Goal: Navigation & Orientation: Find specific page/section

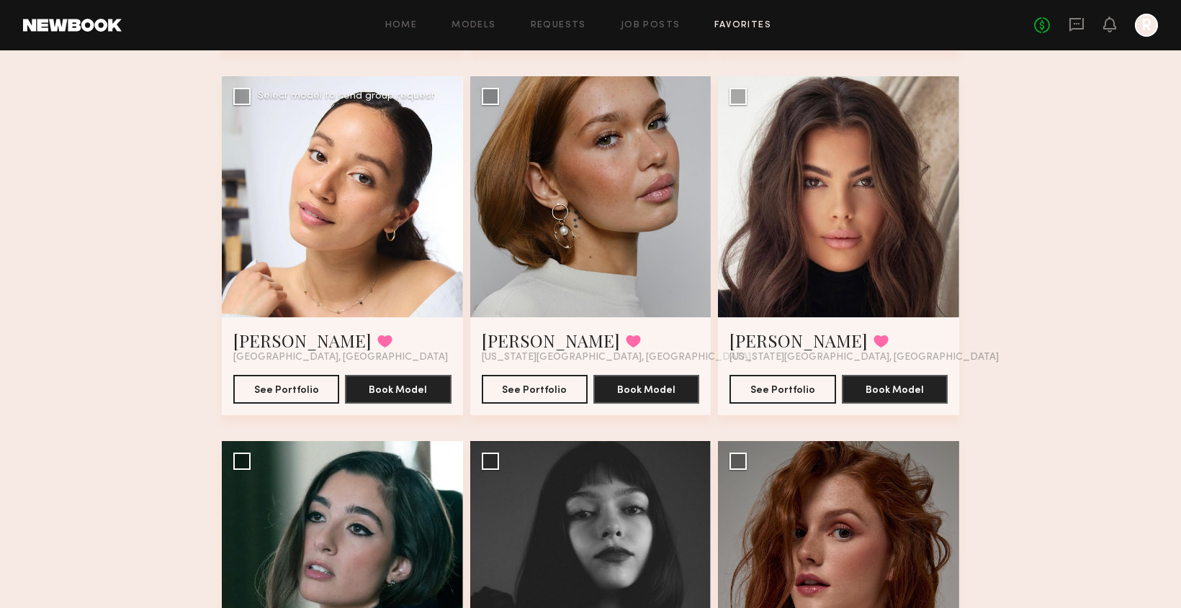
scroll to position [1187, 0]
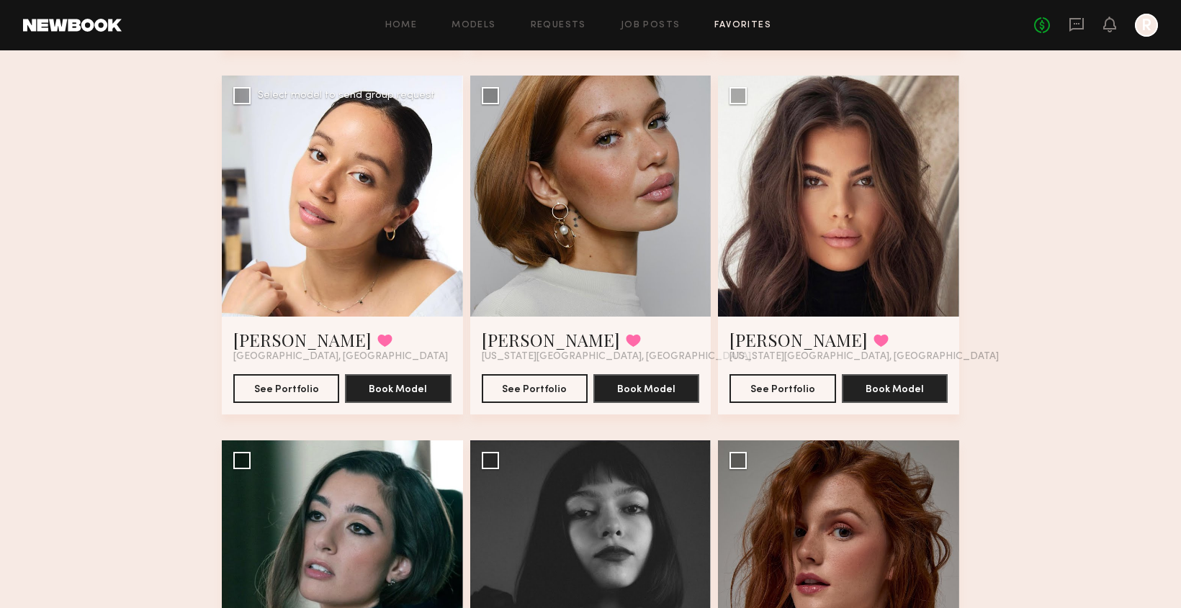
click at [371, 222] on div at bounding box center [342, 196] width 241 height 241
click at [309, 283] on div at bounding box center [342, 196] width 241 height 241
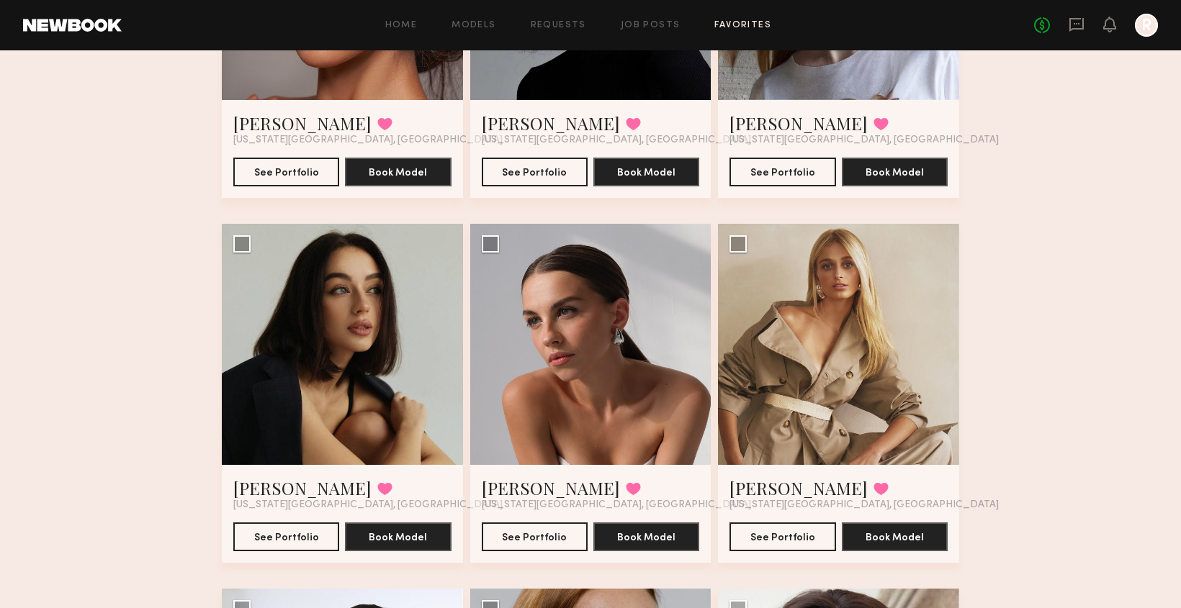
scroll to position [672, 0]
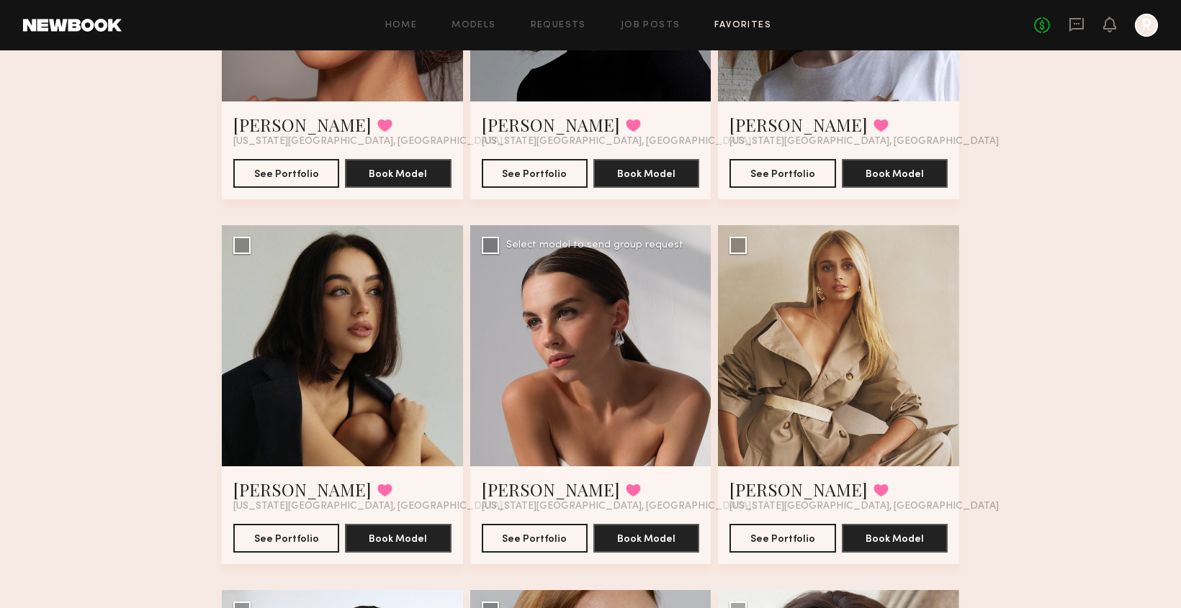
click at [552, 410] on div at bounding box center [590, 345] width 241 height 241
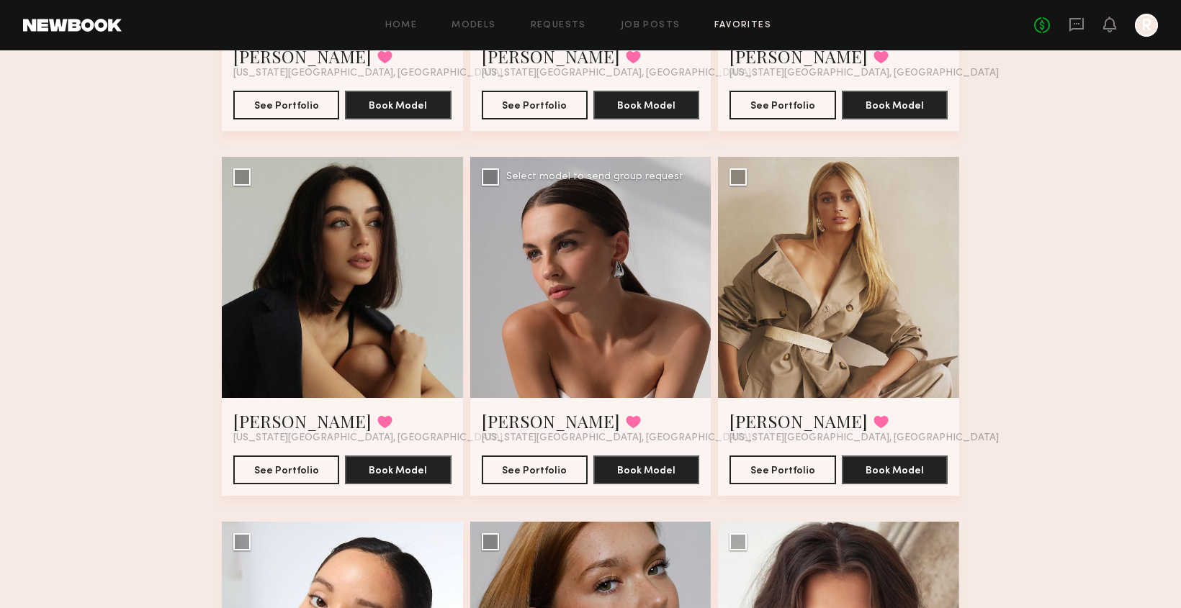
scroll to position [751, 0]
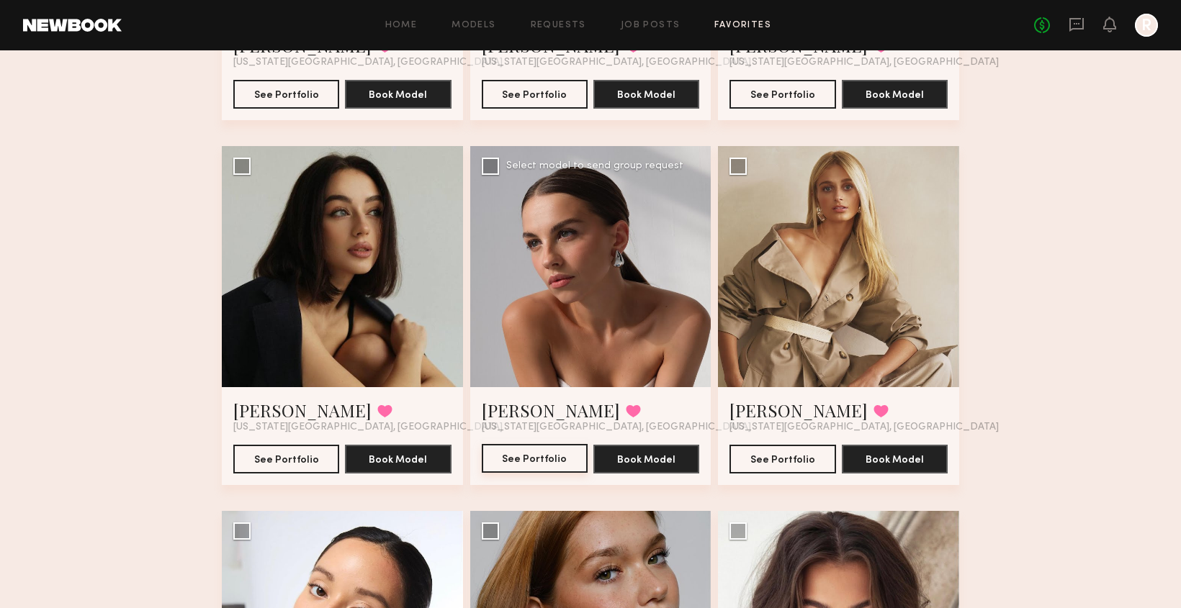
click at [539, 467] on button "See Portfolio" at bounding box center [535, 458] width 106 height 29
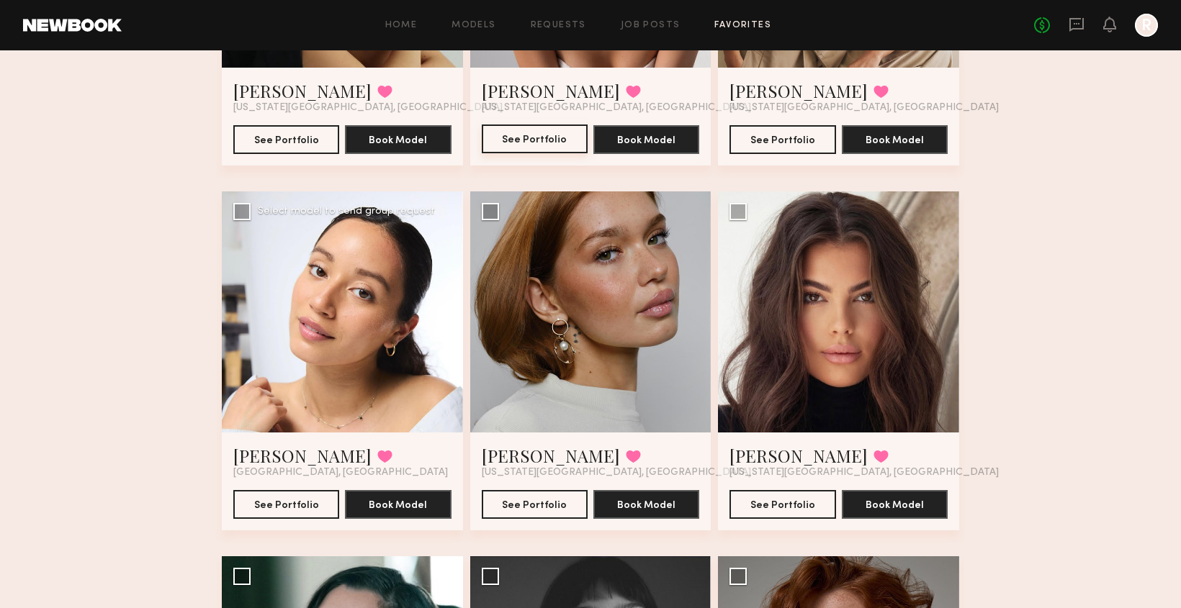
scroll to position [1081, 0]
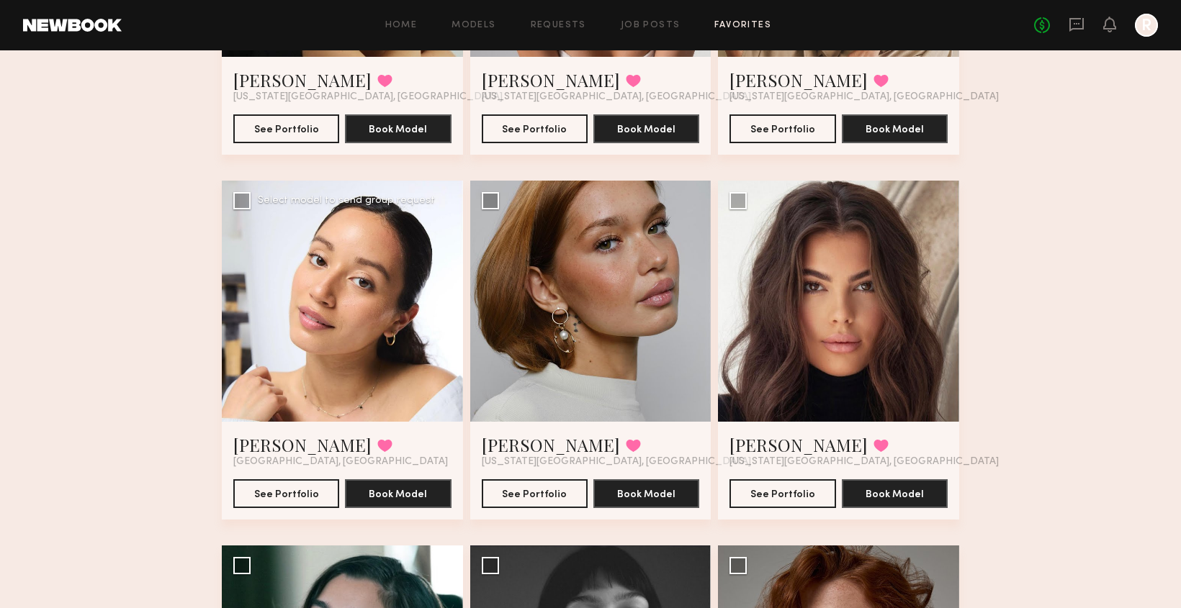
click at [271, 387] on div at bounding box center [342, 301] width 241 height 241
click at [279, 497] on button "See Portfolio" at bounding box center [286, 493] width 106 height 29
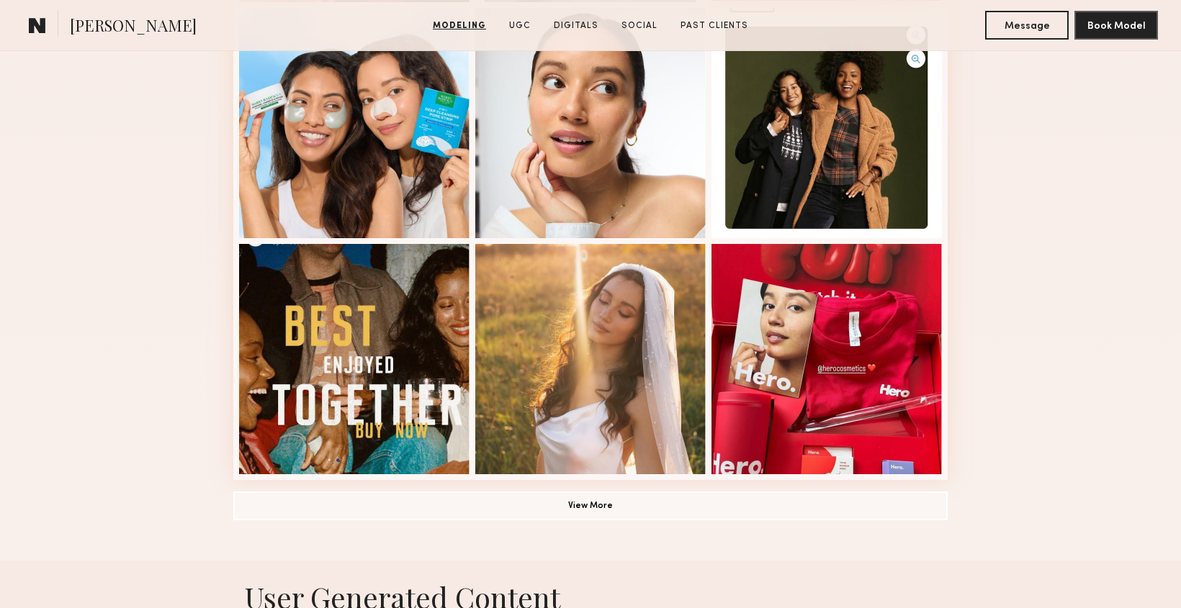
scroll to position [981, 0]
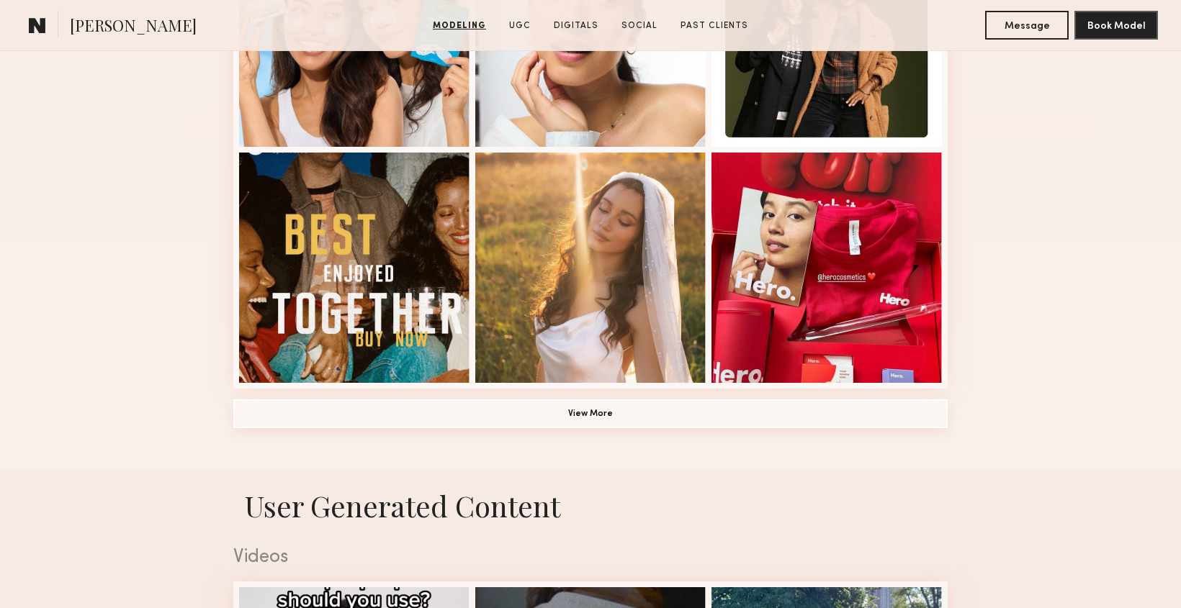
click at [581, 418] on button "View More" at bounding box center [590, 414] width 714 height 29
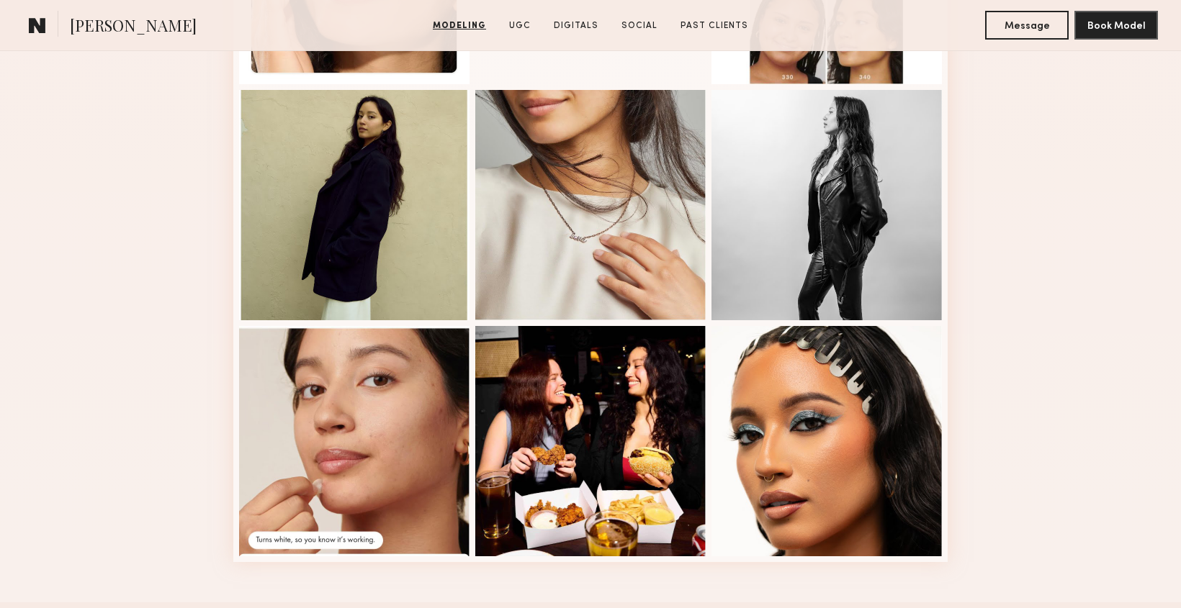
scroll to position [1768, 0]
